Goal: Task Accomplishment & Management: Use online tool/utility

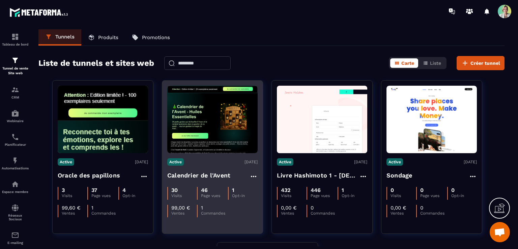
click at [216, 117] on img at bounding box center [212, 119] width 90 height 67
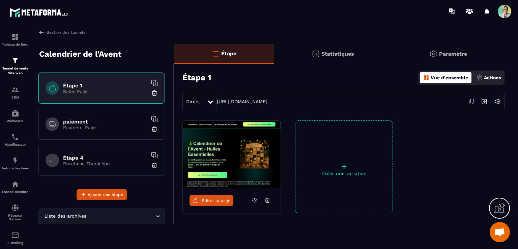
click at [255, 201] on icon at bounding box center [255, 200] width 6 height 6
click at [21, 187] on div "Espace membre" at bounding box center [15, 186] width 27 height 13
click at [19, 190] on div "Espace membre" at bounding box center [15, 186] width 27 height 13
click at [9, 192] on p "Espace membre" at bounding box center [15, 192] width 27 height 4
